Goal: Information Seeking & Learning: Find contact information

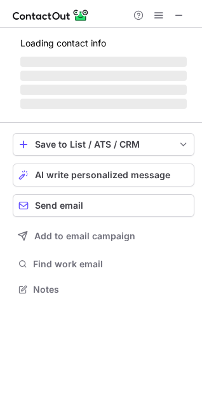
scroll to position [288, 202]
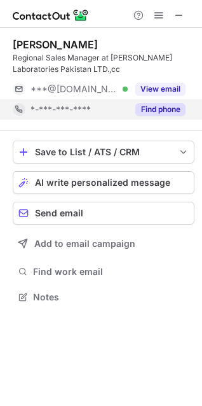
click at [173, 112] on button "Find phone" at bounding box center [161, 109] width 50 height 13
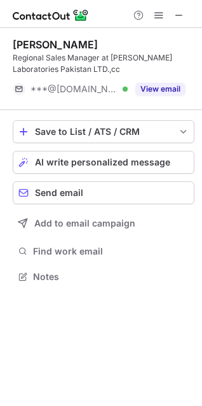
scroll to position [267, 202]
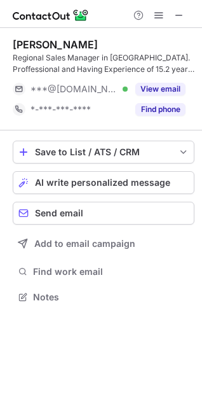
scroll to position [288, 202]
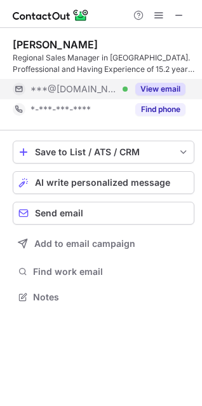
click at [160, 104] on button "Find phone" at bounding box center [161, 109] width 50 height 13
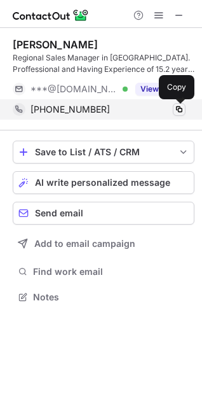
click at [182, 108] on span at bounding box center [179, 109] width 10 height 10
